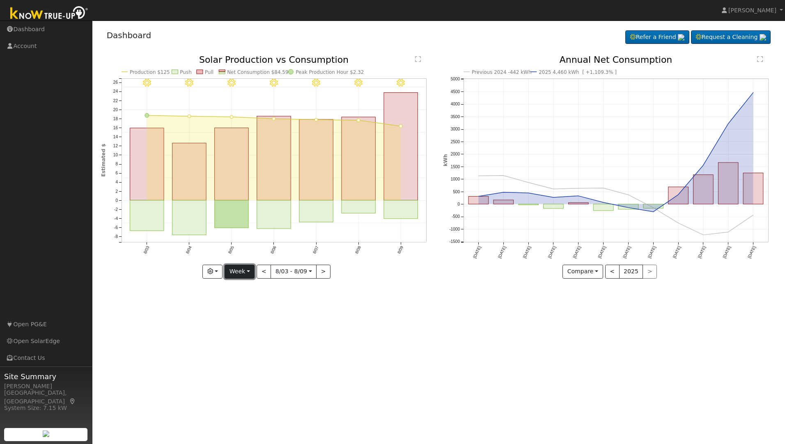
click at [246, 273] on button "Week" at bounding box center [240, 272] width 30 height 14
click at [248, 309] on link "Month" at bounding box center [253, 311] width 57 height 11
type input "2025-07-01"
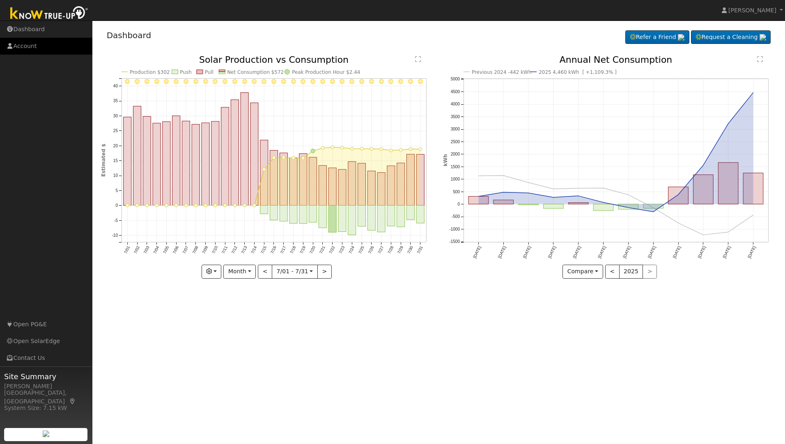
click at [31, 46] on link "Account" at bounding box center [46, 46] width 92 height 17
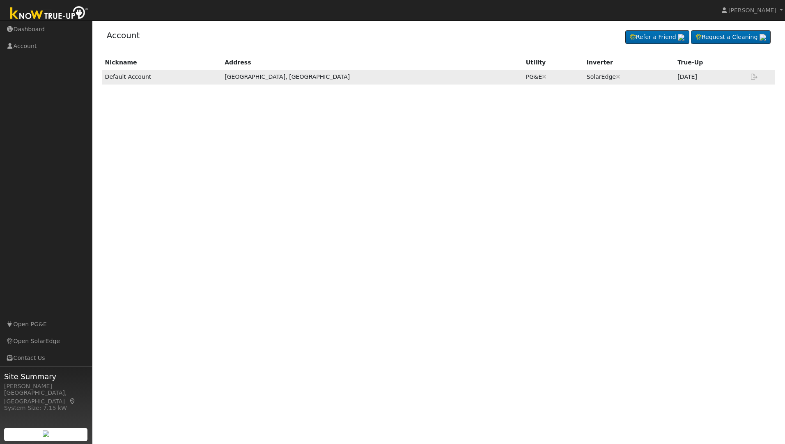
click at [137, 78] on td "Default Account" at bounding box center [162, 77] width 120 height 14
click at [44, 339] on link "Open SolarEdge" at bounding box center [46, 341] width 92 height 17
